Goal: Navigation & Orientation: Find specific page/section

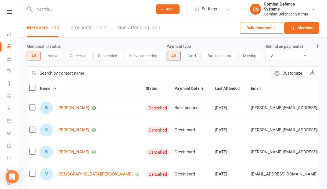
select select "100"
click at [57, 8] on input "text" at bounding box center [91, 9] width 116 height 8
click at [95, 10] on input "text" at bounding box center [91, 9] width 116 height 8
click at [94, 10] on input "text" at bounding box center [91, 9] width 116 height 8
click at [9, 11] on icon at bounding box center [9, 12] width 5 height 4
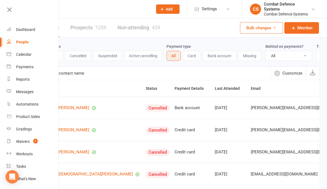
click at [32, 140] on count-badge "1" at bounding box center [33, 142] width 7 height 4
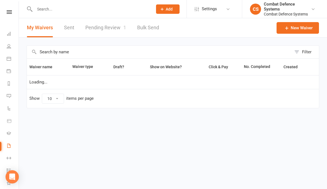
select select "25"
click at [7, 9] on nav "Clubworx Dashboard People Calendar Payments Reports Messages Automations Produc…" at bounding box center [9, 95] width 19 height 189
click at [9, 9] on nav "Clubworx Dashboard People Calendar Payments Reports Messages Automations Produc…" at bounding box center [9, 95] width 19 height 189
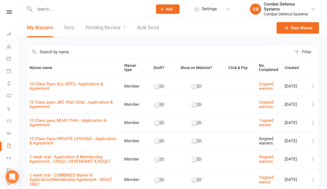
click at [9, 13] on icon at bounding box center [9, 12] width 5 height 4
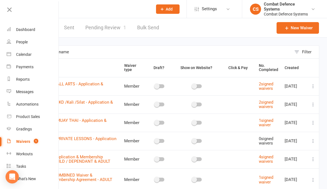
click at [31, 31] on div "Dashboard" at bounding box center [25, 29] width 19 height 4
